Goal: Task Accomplishment & Management: Manage account settings

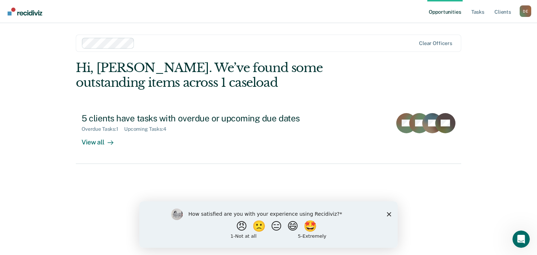
click at [389, 215] on polygon "Close survey" at bounding box center [389, 214] width 4 height 4
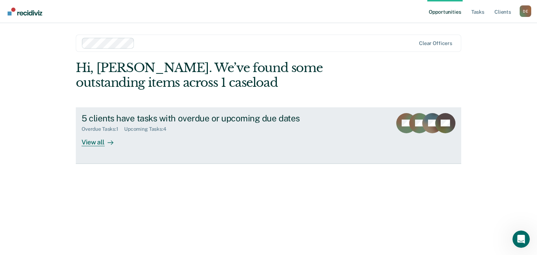
click at [94, 145] on div "View all" at bounding box center [102, 139] width 40 height 14
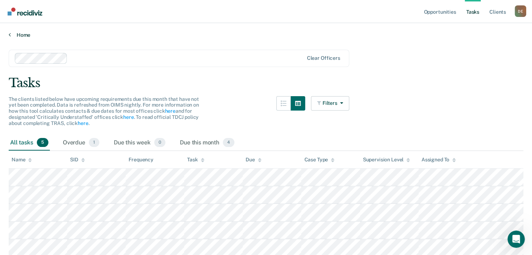
click at [21, 33] on link "Home" at bounding box center [266, 35] width 514 height 6
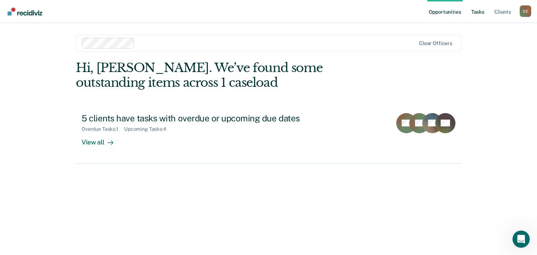
click at [479, 14] on link "Tasks" at bounding box center [478, 11] width 16 height 23
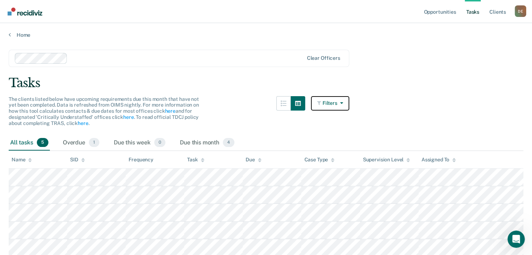
click at [338, 104] on button "Filters" at bounding box center [330, 103] width 38 height 14
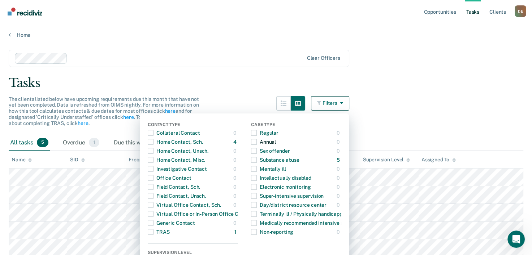
click at [257, 143] on span "button" at bounding box center [254, 142] width 6 height 6
click at [388, 81] on div "Tasks" at bounding box center [266, 83] width 514 height 15
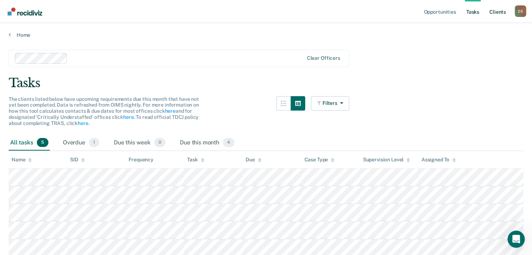
click at [495, 15] on link "Client s" at bounding box center [496, 11] width 19 height 23
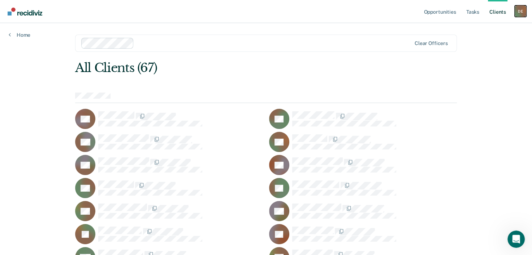
click at [521, 13] on div "D E" at bounding box center [520, 11] width 12 height 12
click at [437, 10] on link "Opportunities" at bounding box center [439, 11] width 35 height 23
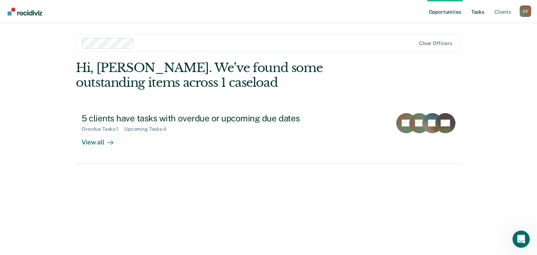
click at [482, 17] on link "Tasks" at bounding box center [478, 11] width 16 height 23
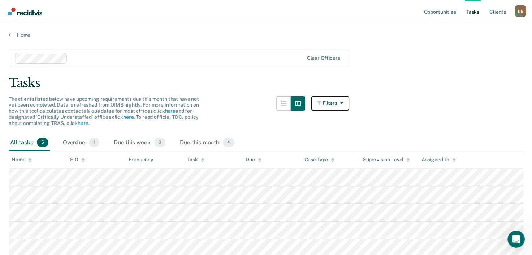
click at [320, 102] on icon "button" at bounding box center [319, 103] width 5 height 5
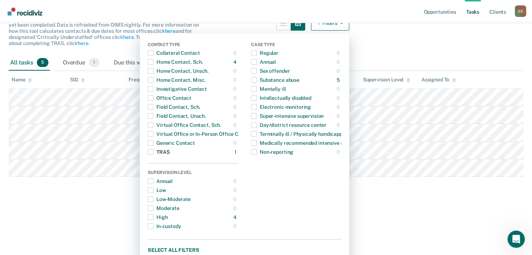
scroll to position [88, 0]
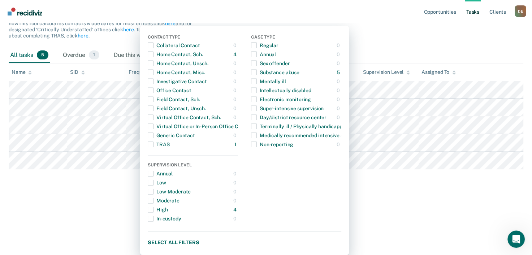
click at [37, 168] on html "Looks like you’re using Internet Explorer 11. For faster loading and a better e…" at bounding box center [266, 39] width 532 height 255
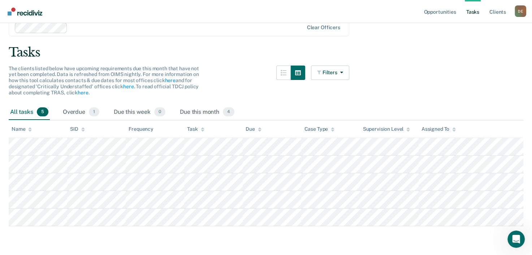
scroll to position [30, 0]
click at [100, 109] on div "Overdue 1" at bounding box center [80, 113] width 39 height 16
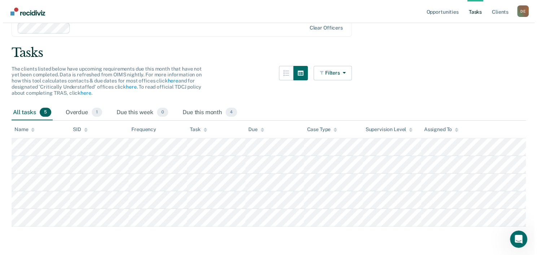
scroll to position [0, 0]
